Goal: Information Seeking & Learning: Find specific fact

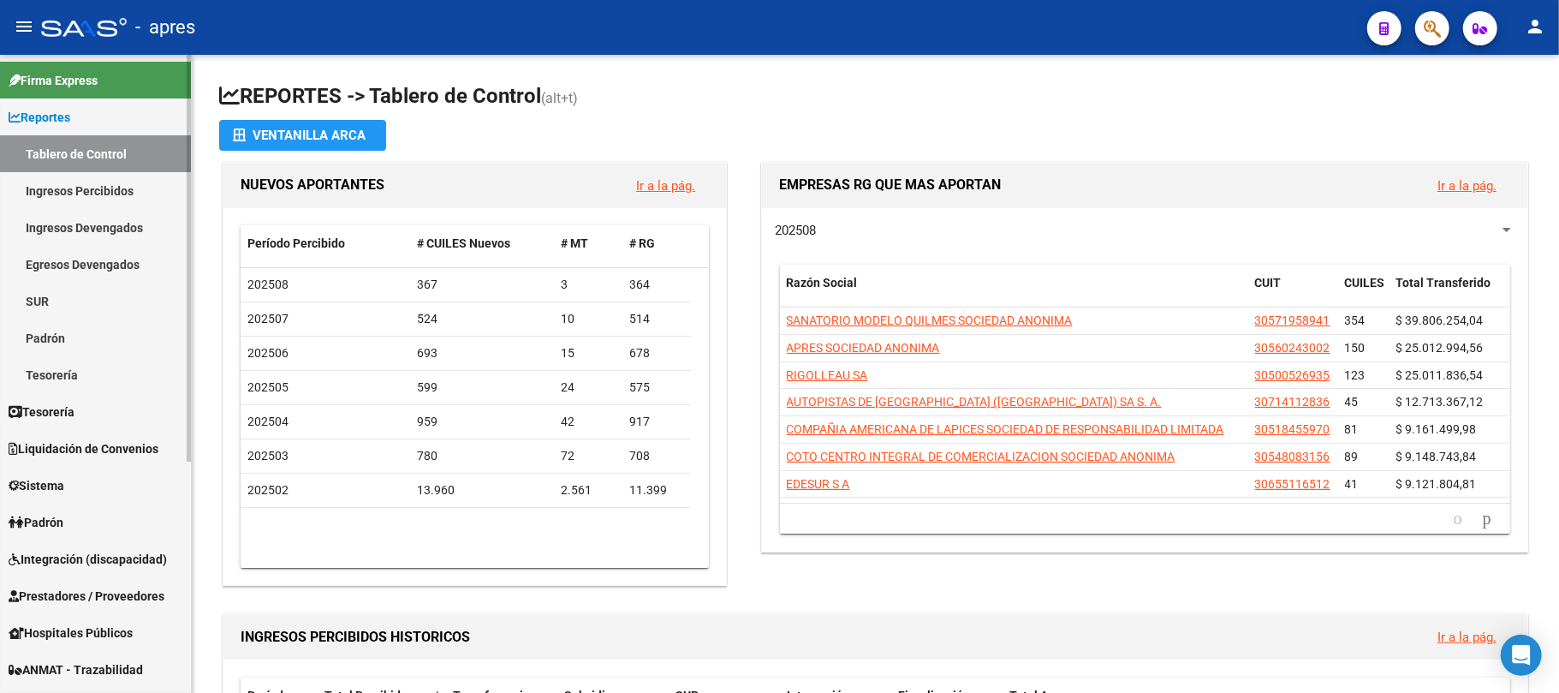
click at [87, 186] on link "Ingresos Percibidos" at bounding box center [95, 190] width 191 height 37
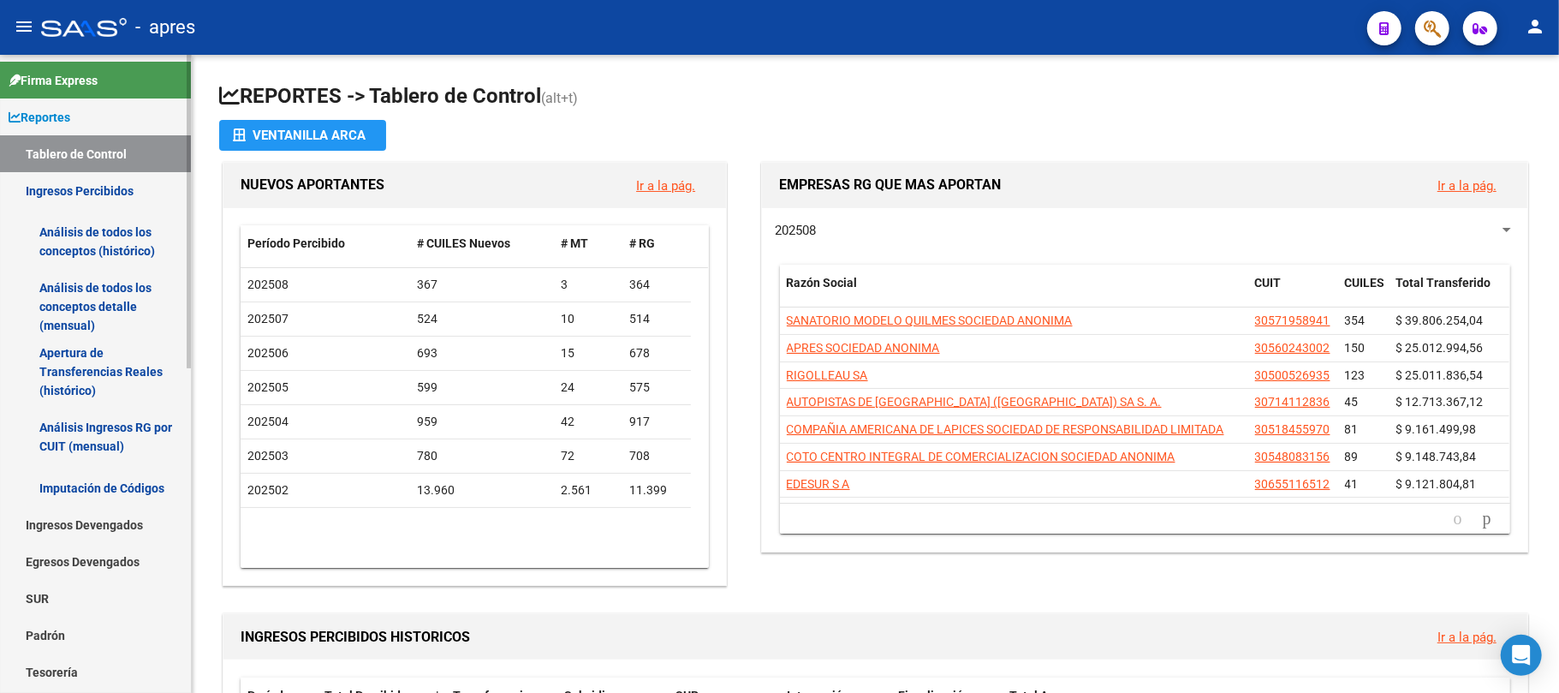
click at [87, 271] on link "Análisis de todos los conceptos (histórico)" at bounding box center [95, 241] width 191 height 65
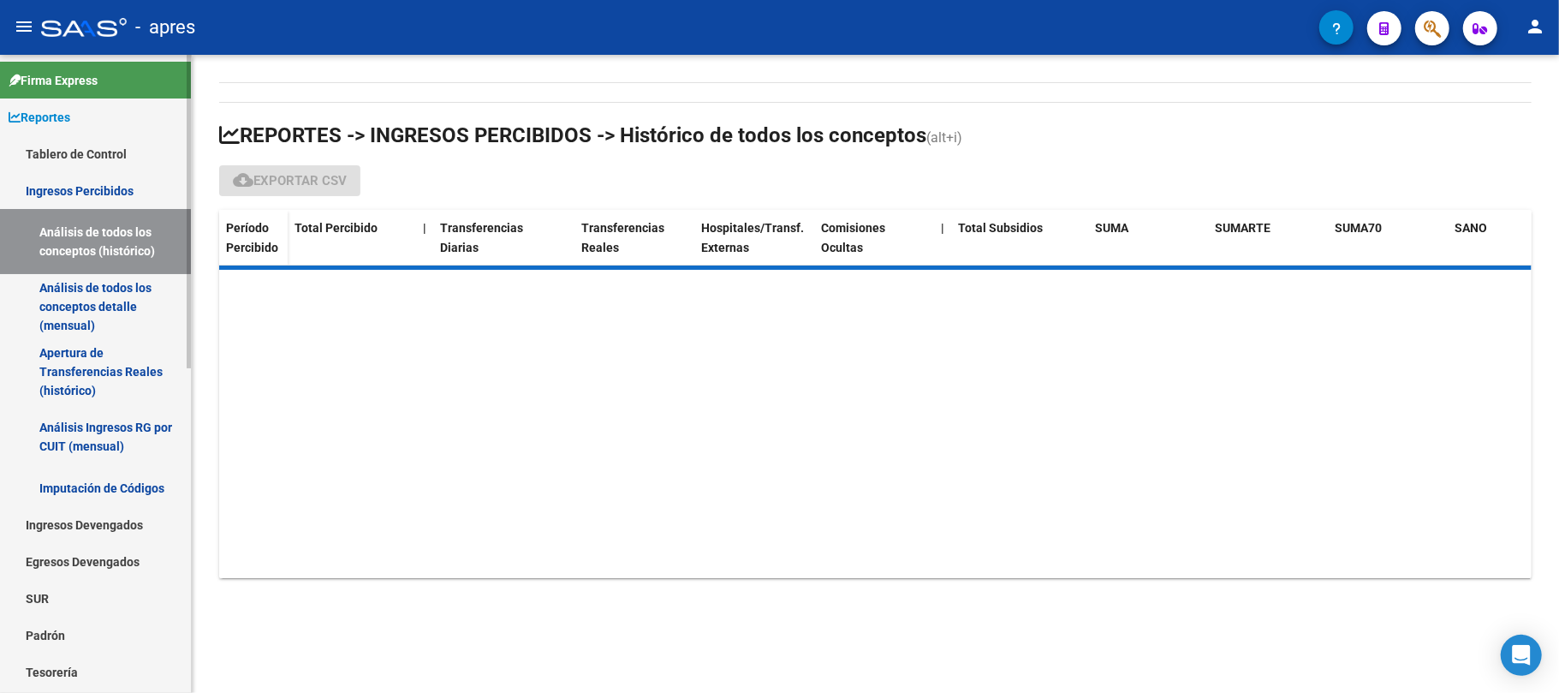
click at [96, 286] on link "Análisis de todos los conceptos detalle (mensual)" at bounding box center [95, 306] width 191 height 65
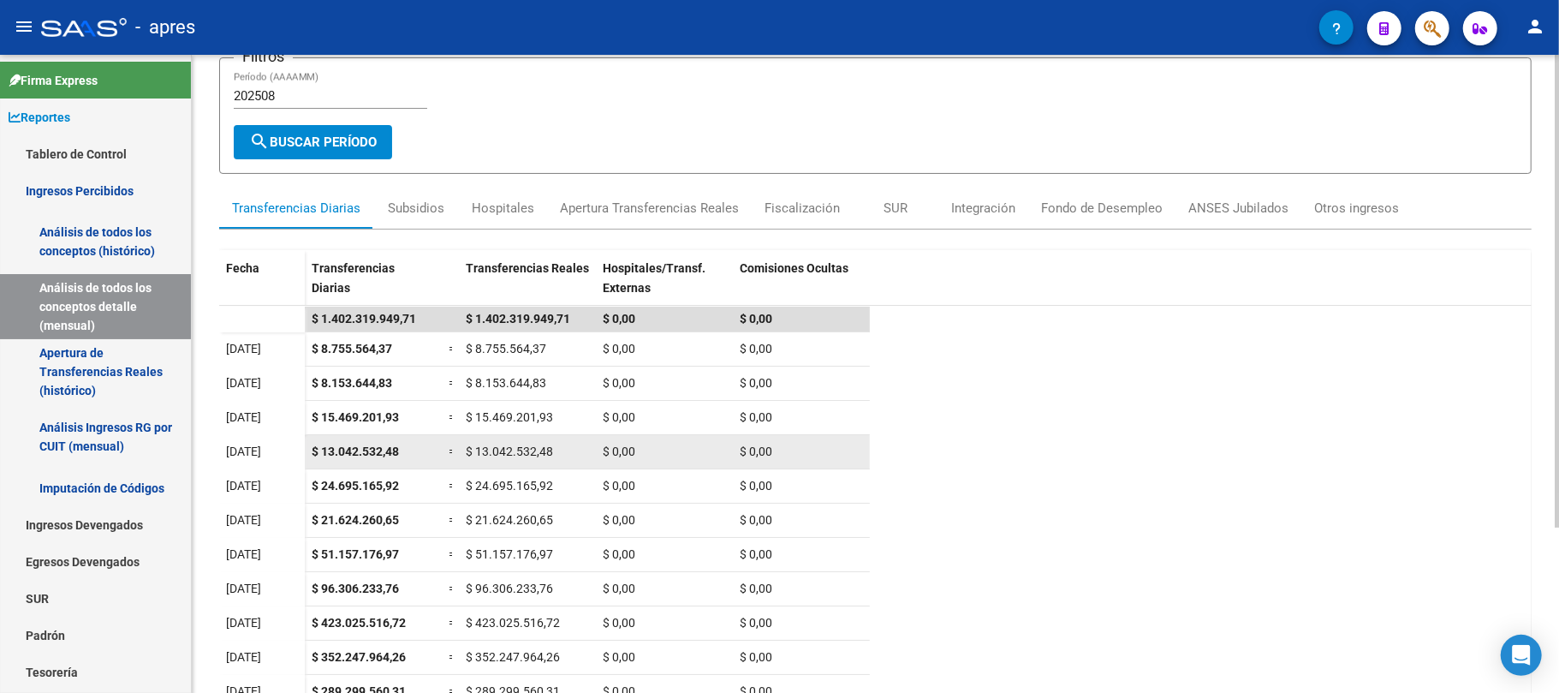
scroll to position [223, 0]
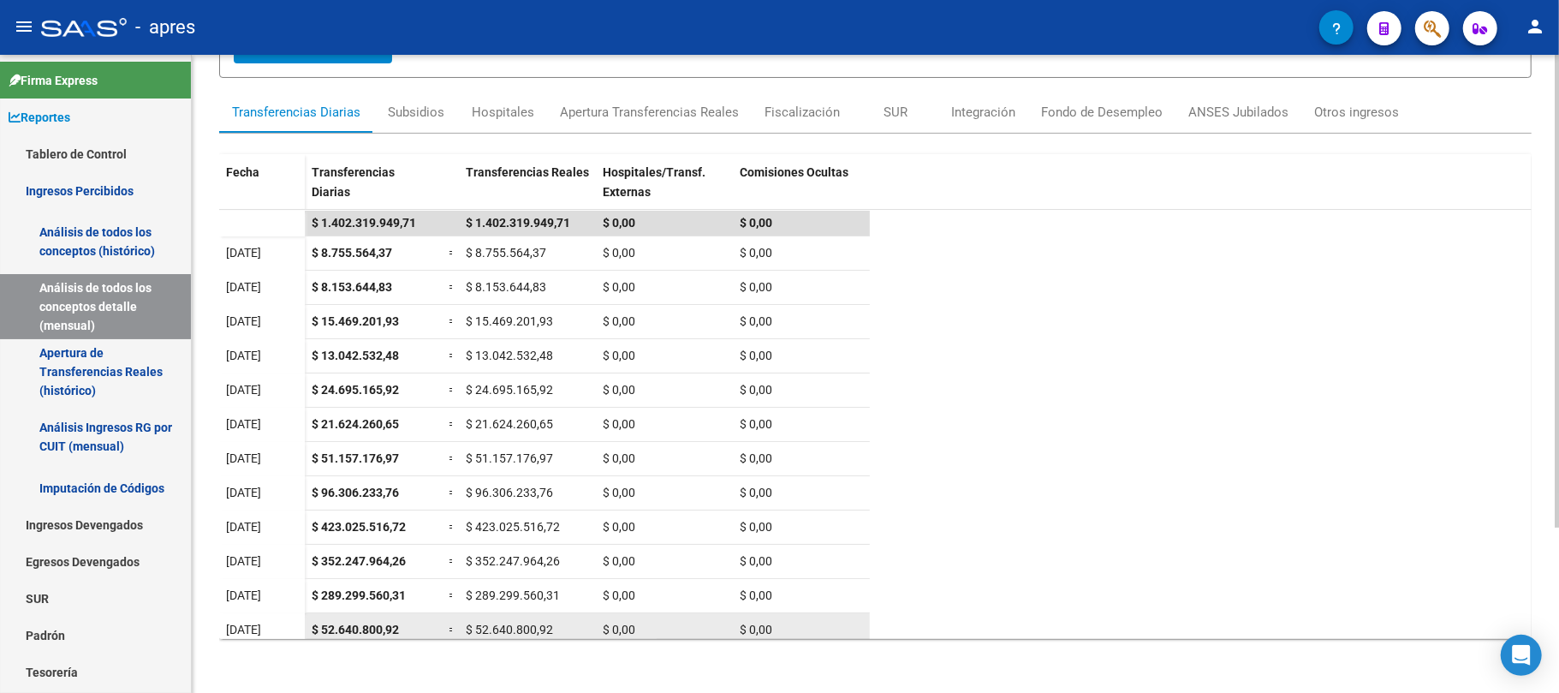
click at [340, 627] on span "$ 52.640.800,92" at bounding box center [355, 629] width 87 height 14
copy span "52.640.800,92"
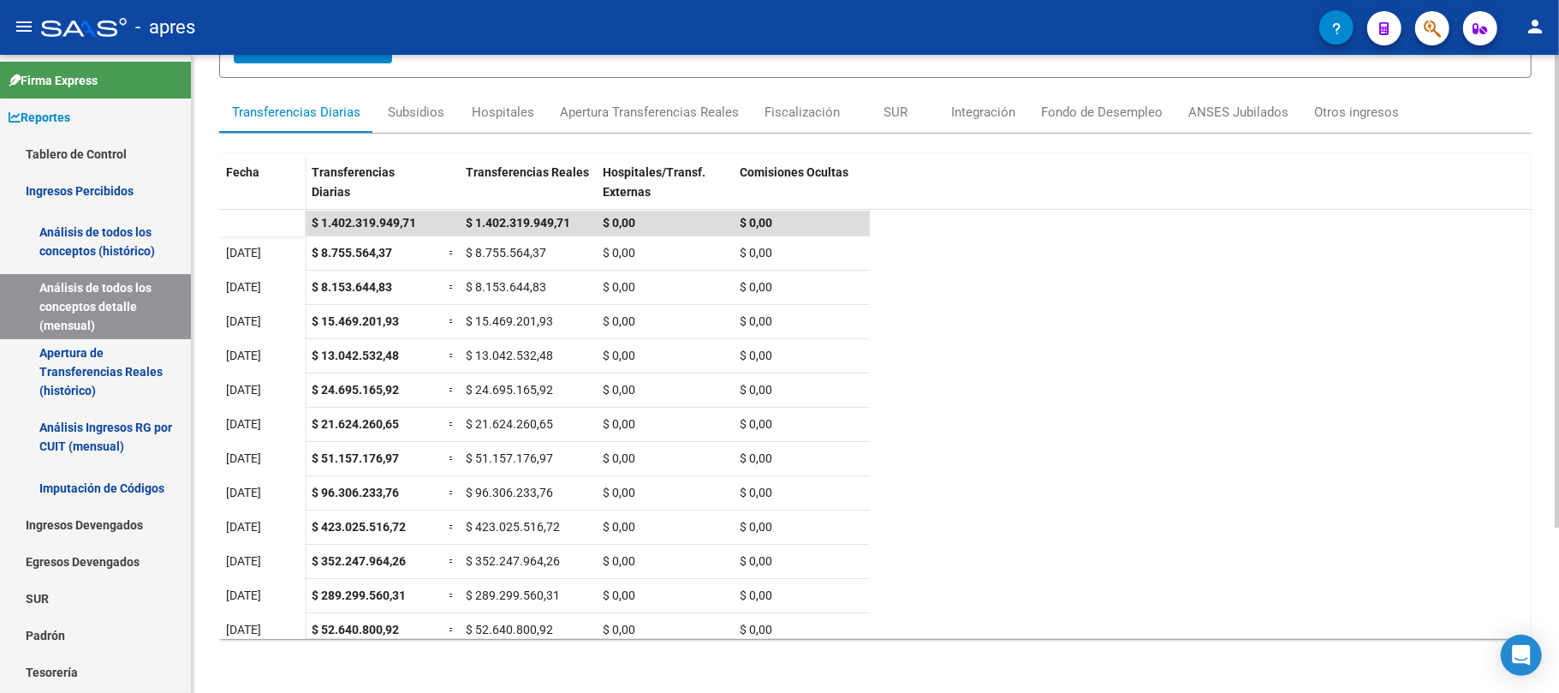
click at [926, 395] on datatable-scroller "$ 1.402.319.949,71 $ 1.402.319.949,71 $ 0,00 $ 0,00 [DATE] $ 8.755.564,37 = $ 8…" at bounding box center [875, 433] width 1313 height 445
